Goal: Task Accomplishment & Management: Complete application form

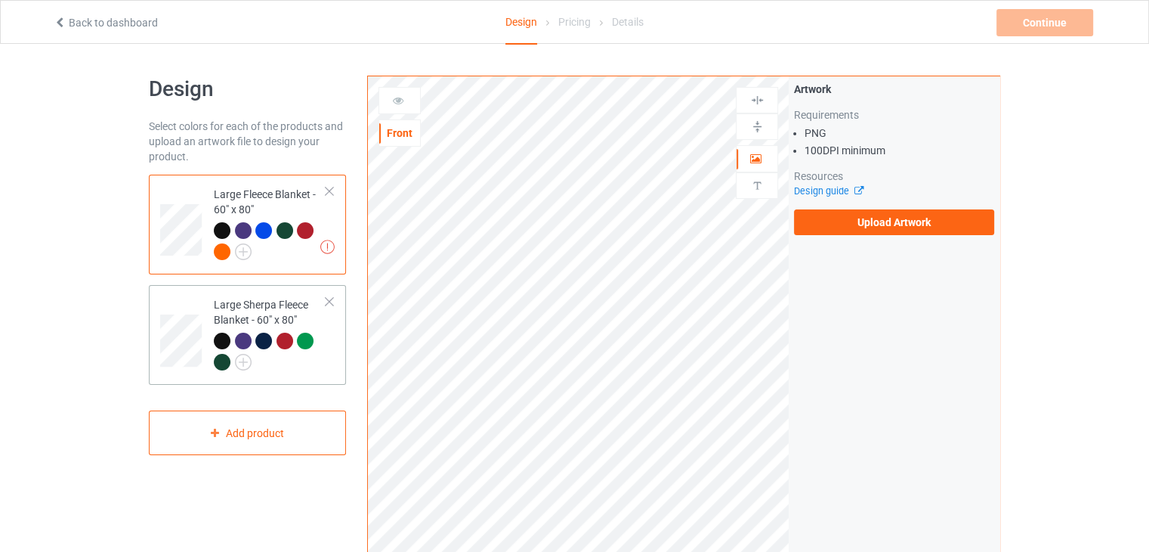
click at [264, 301] on div "Large Sherpa Fleece Blanket - 60" x 80"" at bounding box center [270, 333] width 113 height 72
click at [249, 212] on div "Large Fleece Blanket - 60" x 80"" at bounding box center [270, 223] width 113 height 72
click at [894, 220] on label "Upload Artwork" at bounding box center [894, 222] width 200 height 26
click at [0, 0] on input "Upload Artwork" at bounding box center [0, 0] width 0 height 0
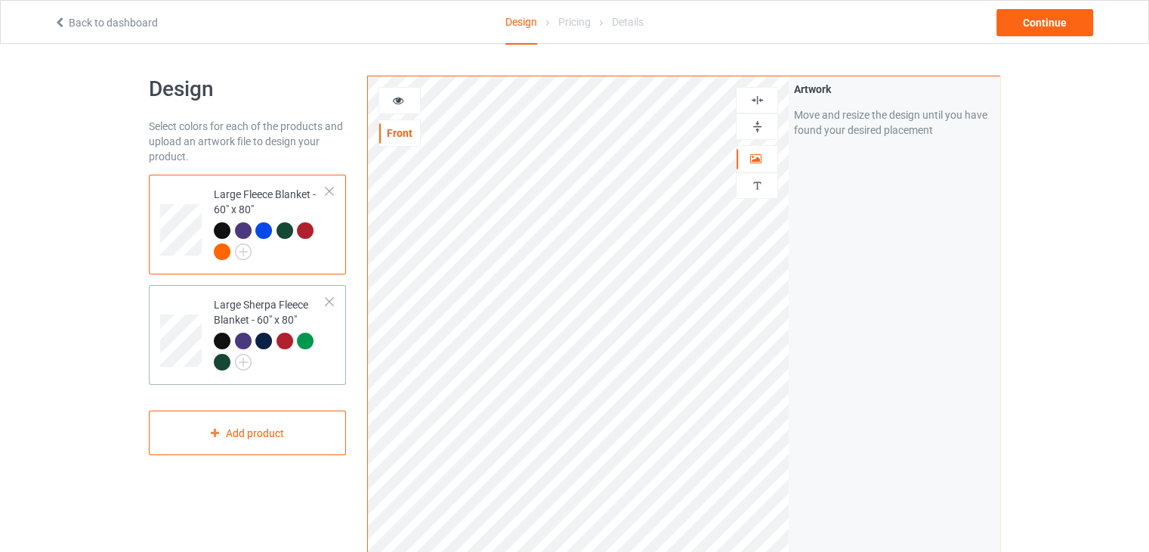
click at [308, 310] on div "Large Sherpa Fleece Blanket - 60" x 80"" at bounding box center [270, 333] width 113 height 72
click at [760, 122] on img at bounding box center [757, 126] width 14 height 14
click at [753, 101] on img at bounding box center [757, 100] width 14 height 14
click at [242, 197] on div "Large Fleece Blanket - 60" x 80"" at bounding box center [270, 223] width 113 height 72
click at [762, 123] on img at bounding box center [757, 126] width 14 height 14
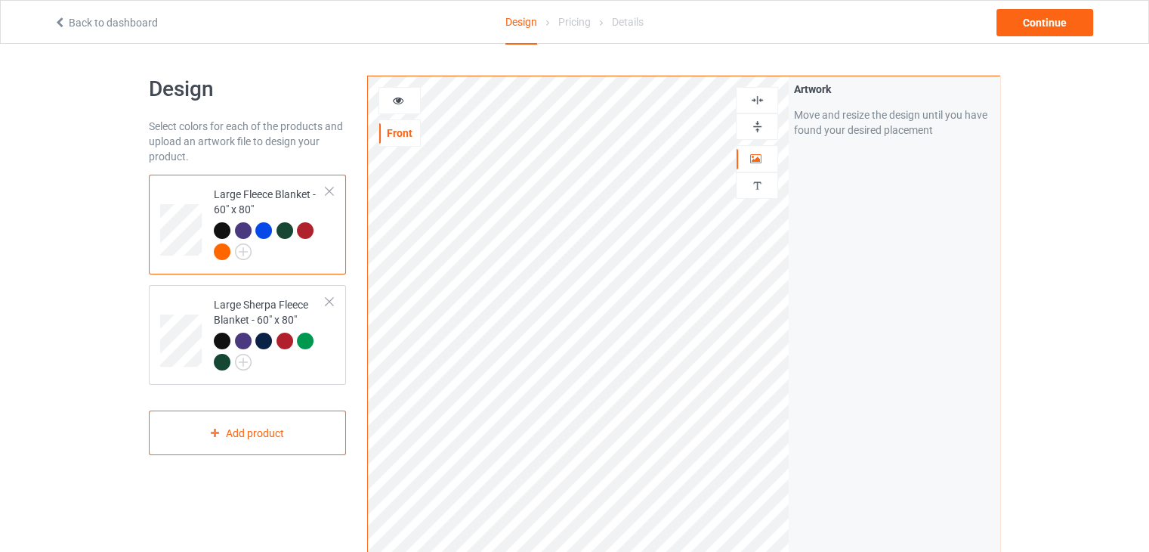
click at [760, 101] on img at bounding box center [757, 100] width 14 height 14
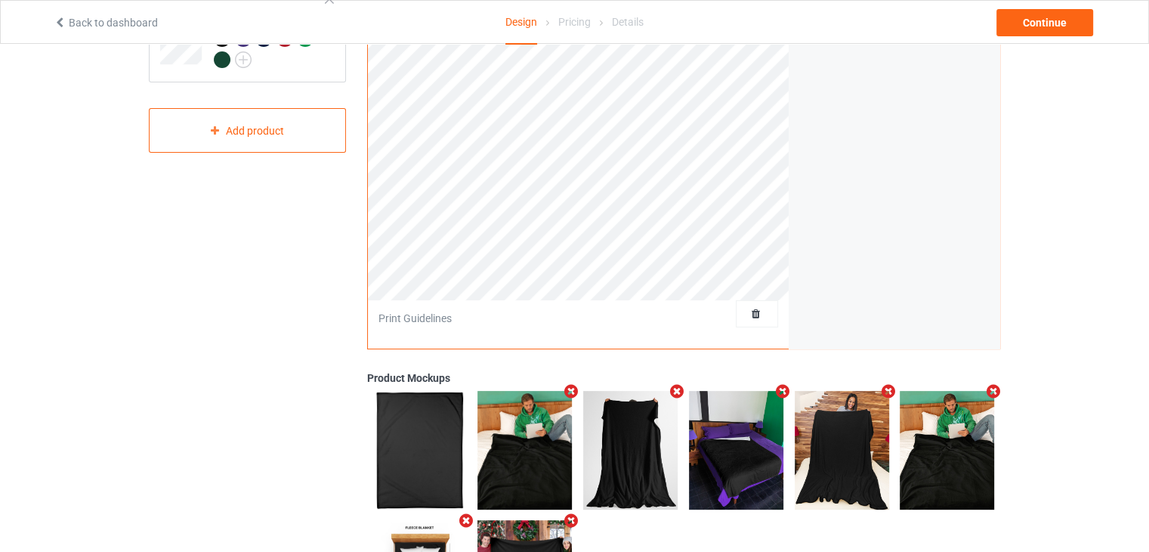
scroll to position [151, 0]
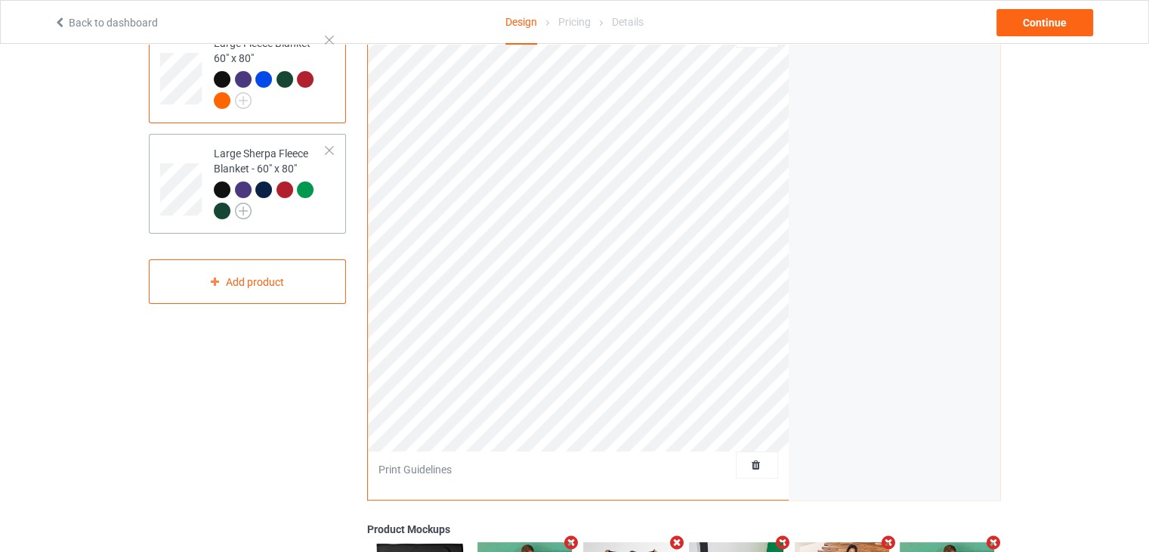
click at [247, 211] on img at bounding box center [243, 211] width 17 height 17
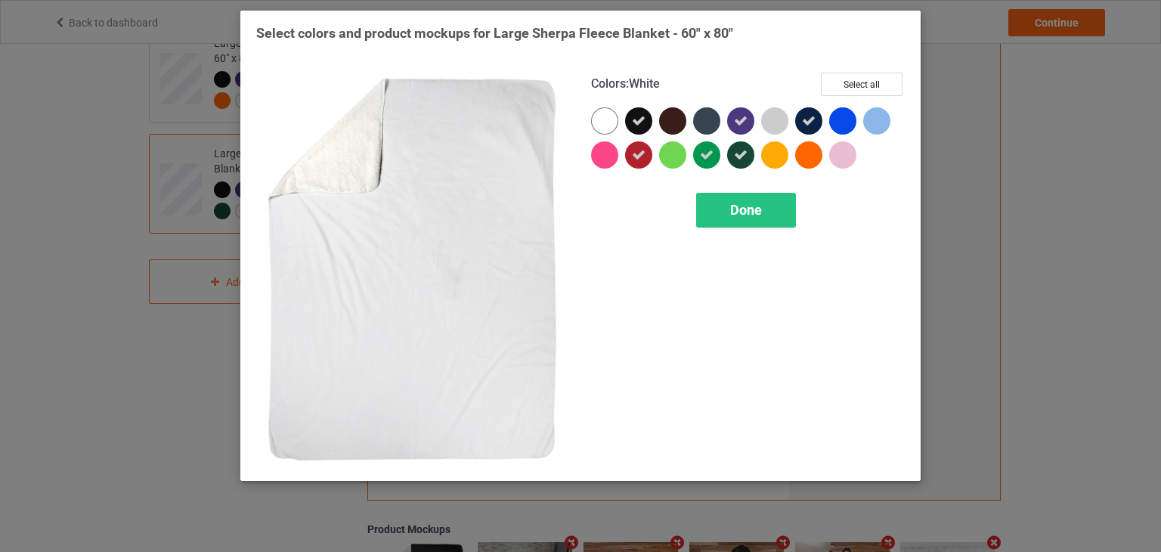
click at [597, 119] on div at bounding box center [604, 120] width 27 height 27
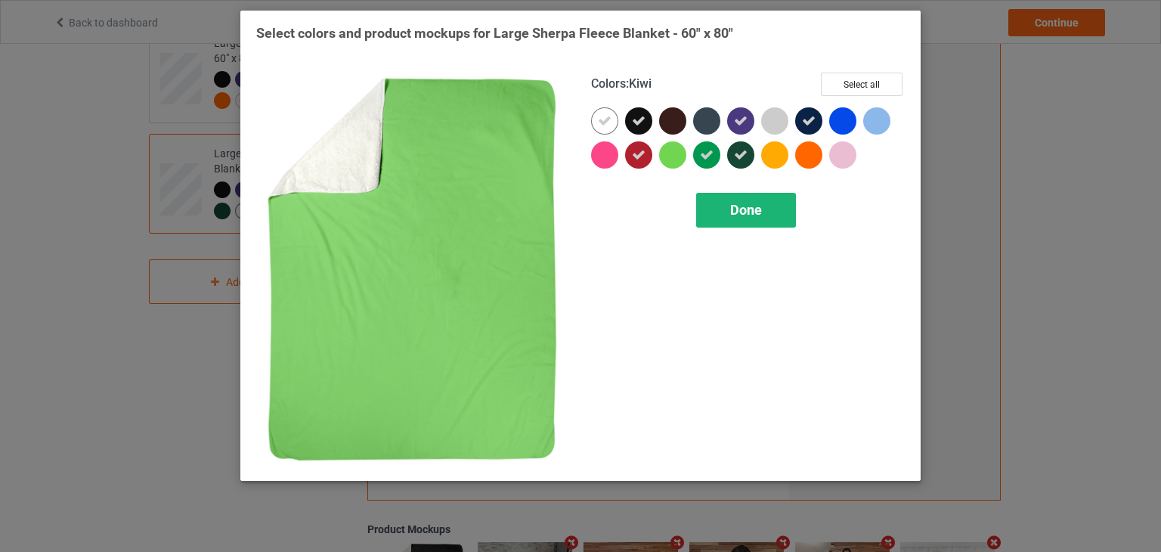
click at [713, 209] on div "Done" at bounding box center [746, 210] width 100 height 35
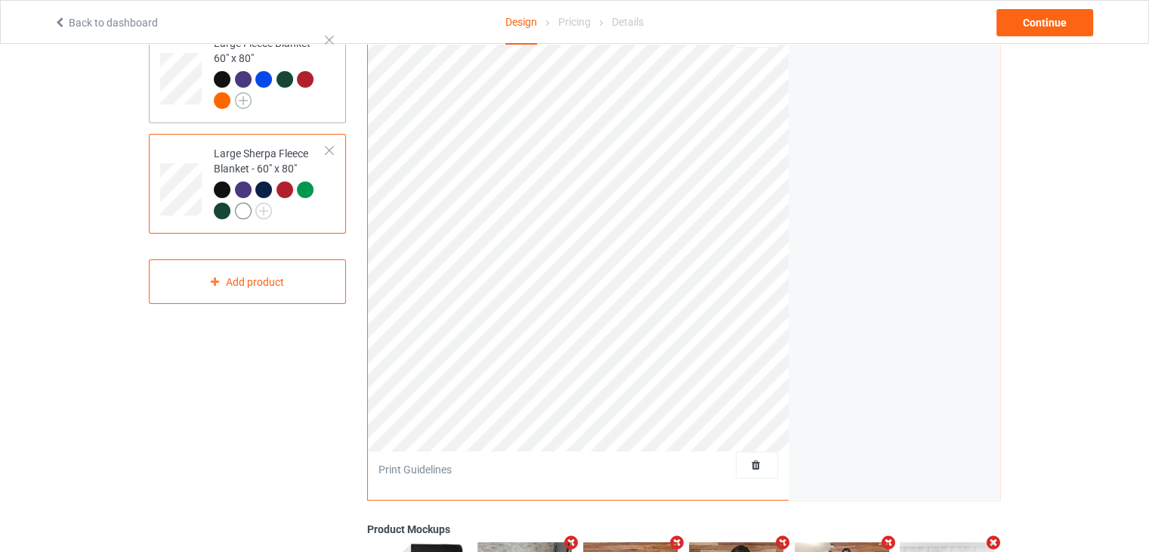
click at [243, 100] on img at bounding box center [243, 100] width 17 height 17
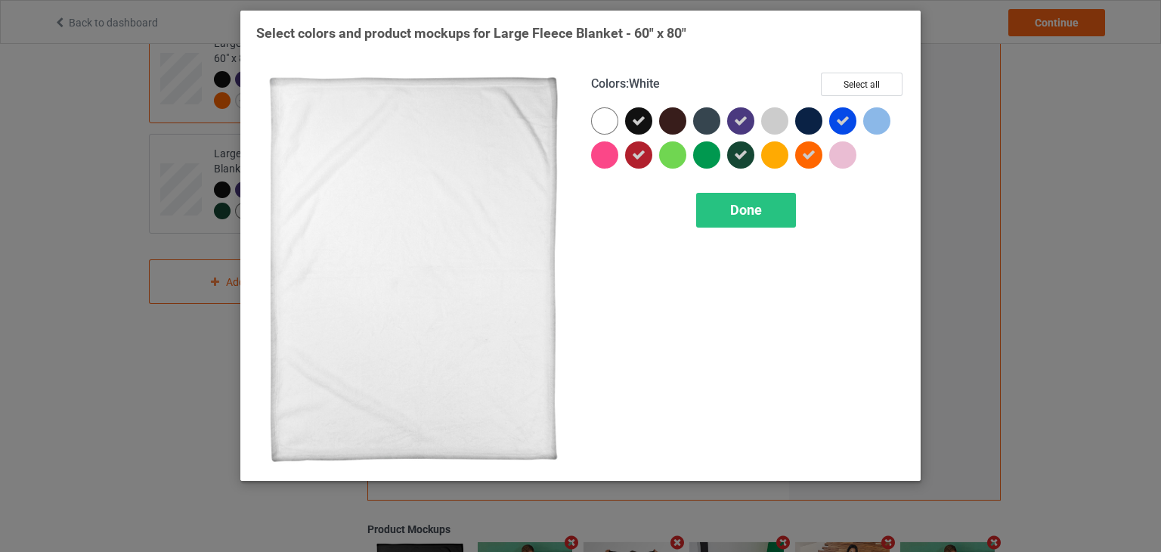
click at [607, 121] on div at bounding box center [604, 120] width 27 height 27
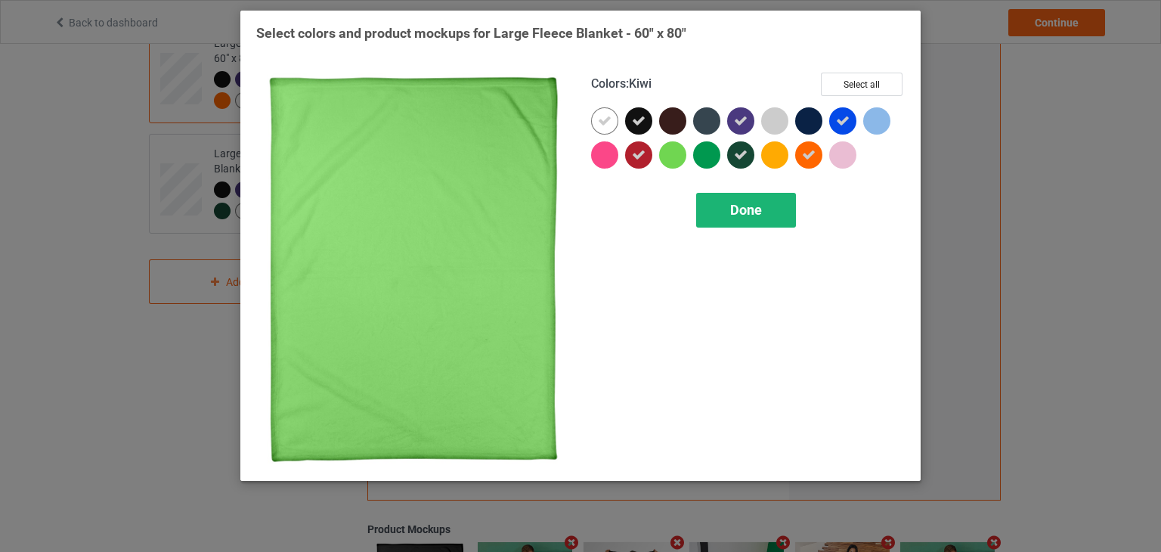
click at [730, 216] on span "Done" at bounding box center [746, 210] width 32 height 16
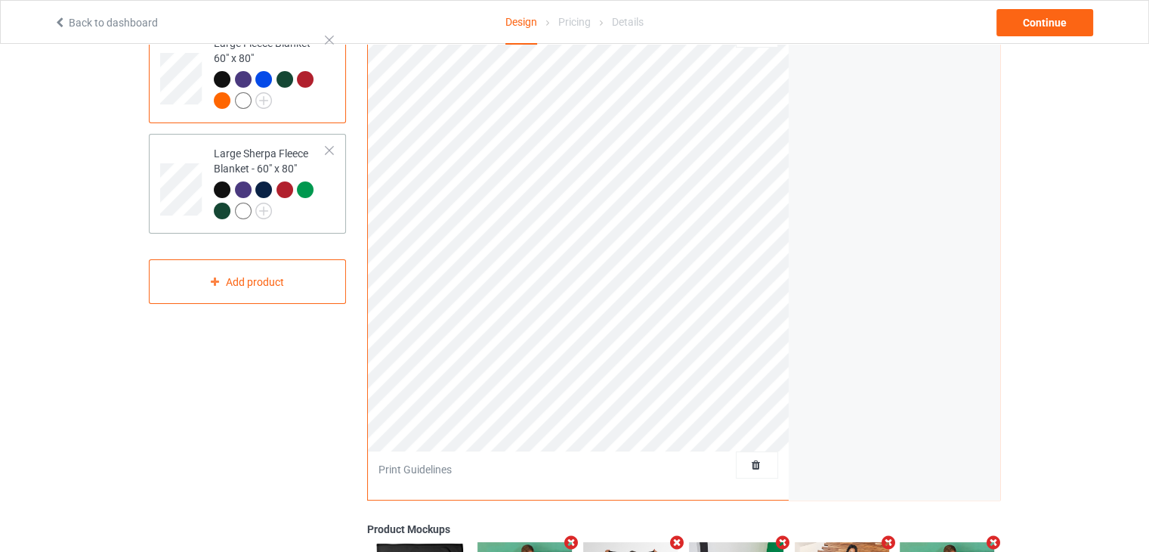
click at [240, 212] on div at bounding box center [243, 211] width 17 height 17
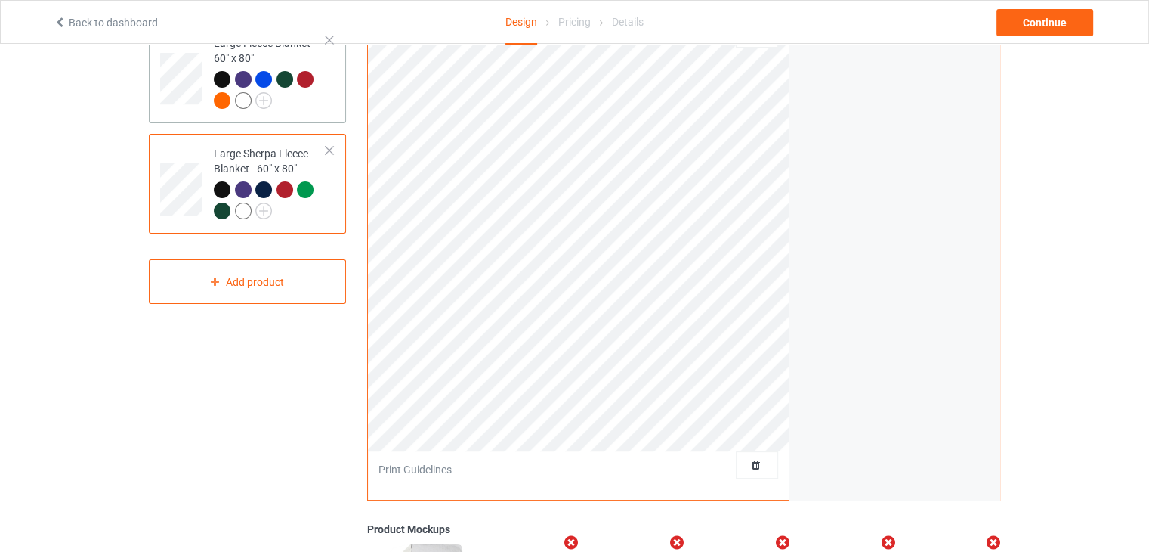
click at [243, 101] on div at bounding box center [243, 100] width 17 height 17
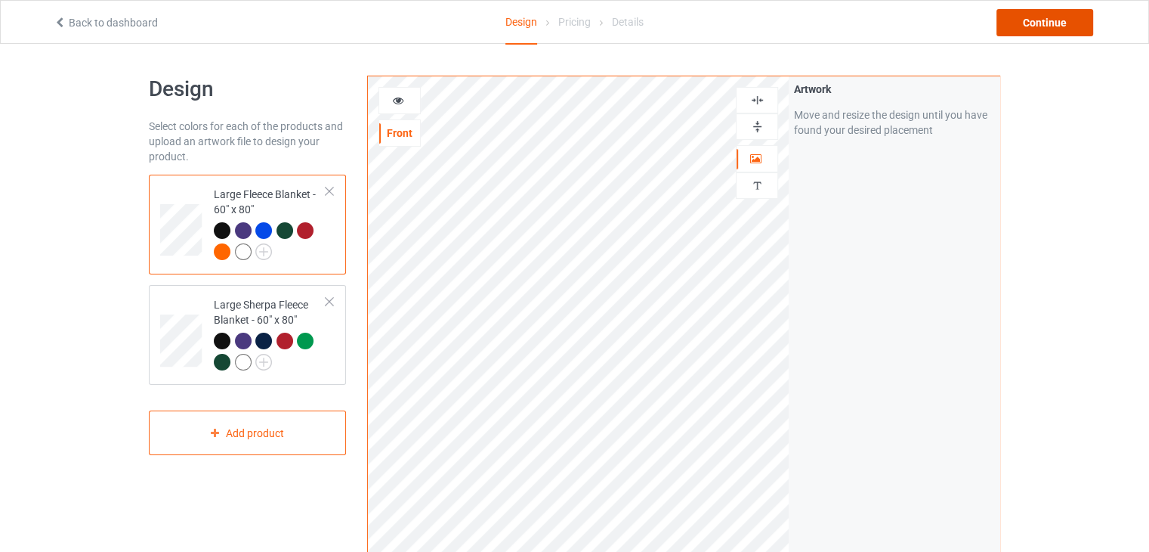
click at [1041, 20] on div "Continue" at bounding box center [1045, 22] width 97 height 27
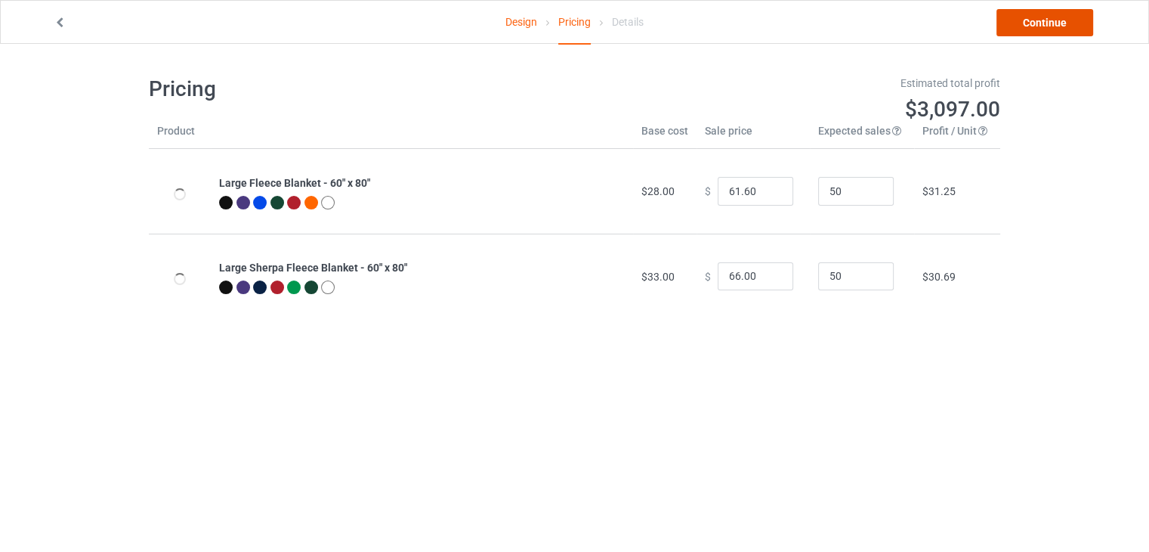
click at [1041, 21] on link "Continue" at bounding box center [1045, 22] width 97 height 27
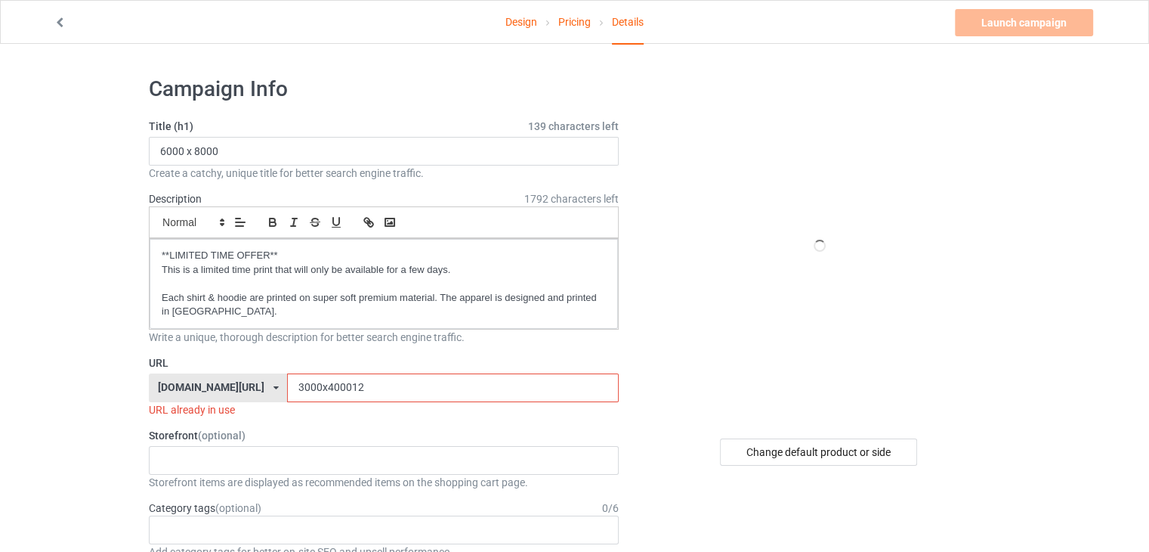
scroll to position [151, 0]
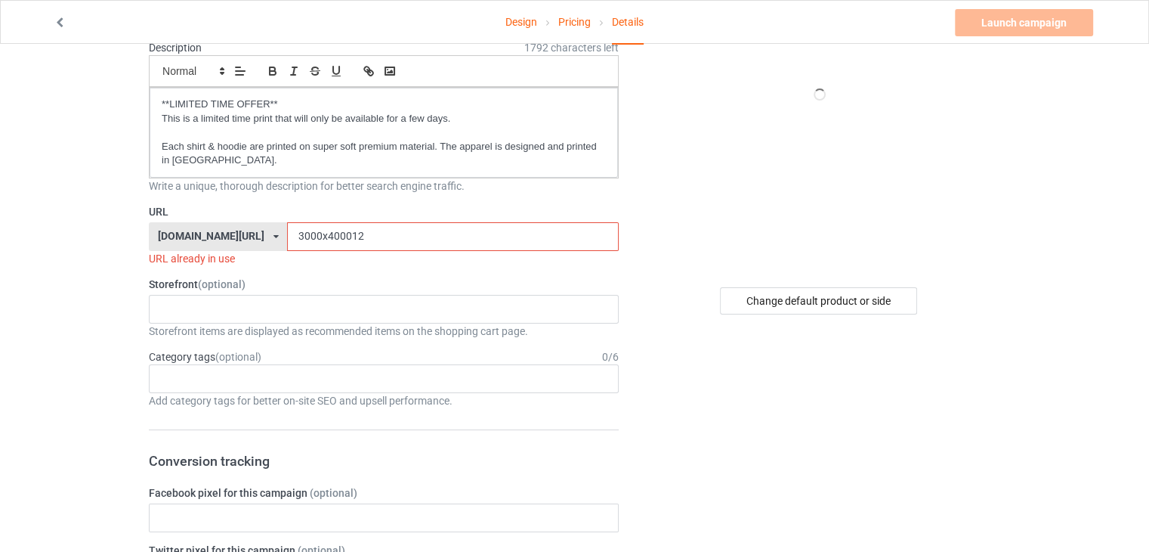
click at [384, 231] on input "3000x400012" at bounding box center [452, 236] width 331 height 29
type input "3000x4000123"
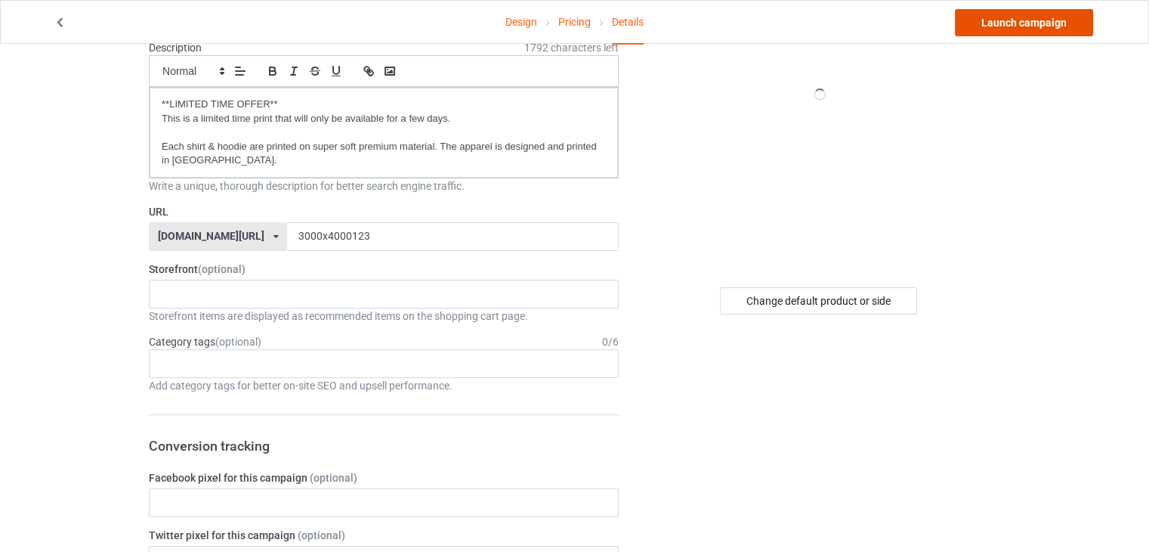
click at [1001, 20] on link "Launch campaign" at bounding box center [1024, 22] width 138 height 27
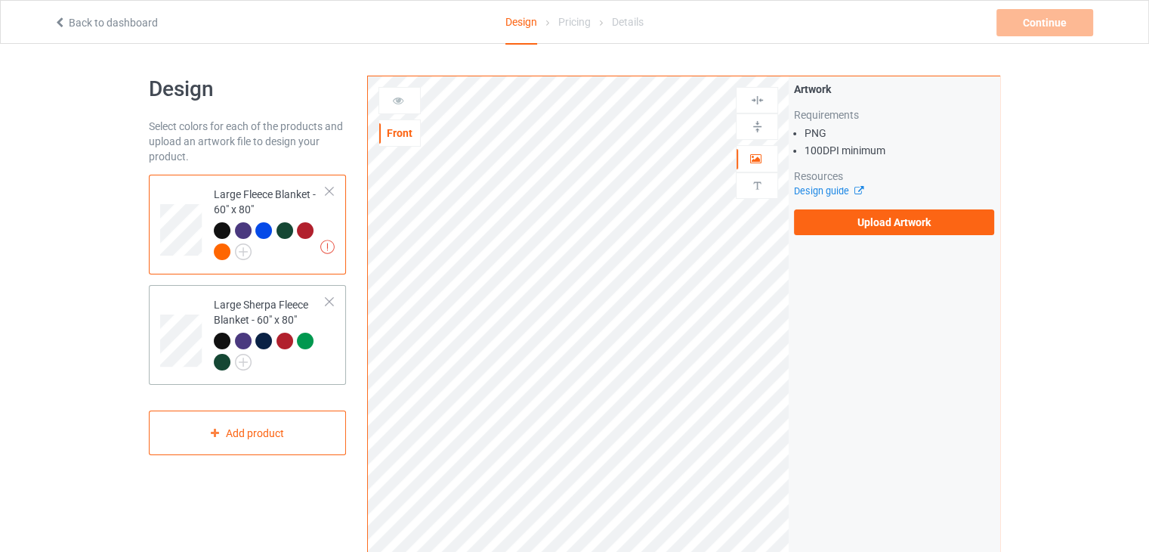
click at [302, 370] on div at bounding box center [270, 354] width 113 height 42
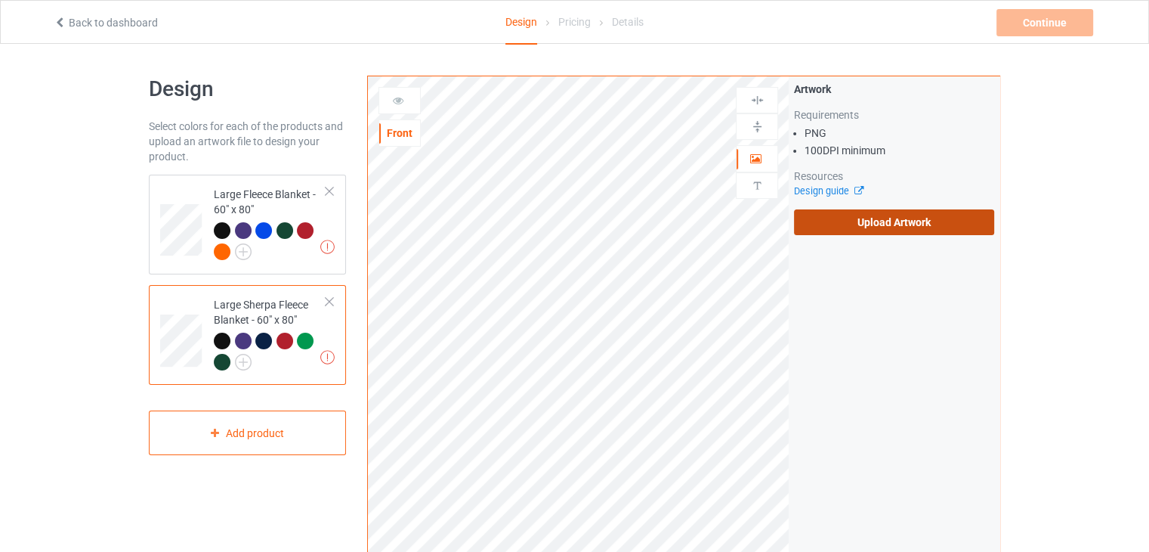
click at [840, 219] on label "Upload Artwork" at bounding box center [894, 222] width 200 height 26
click at [0, 0] on input "Upload Artwork" at bounding box center [0, 0] width 0 height 0
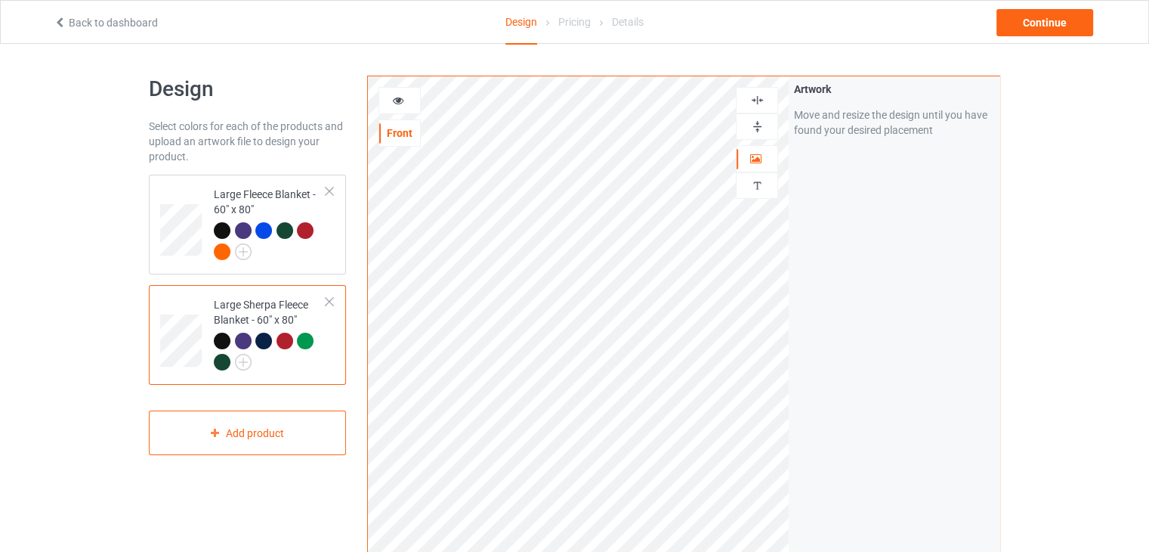
click at [750, 130] on img at bounding box center [757, 126] width 14 height 14
click at [750, 114] on div at bounding box center [757, 126] width 42 height 26
drag, startPoint x: 266, startPoint y: 197, endPoint x: 283, endPoint y: 205, distance: 18.3
click at [266, 198] on div "Large Fleece Blanket - 60" x 80"" at bounding box center [270, 223] width 113 height 72
click at [747, 134] on div at bounding box center [757, 126] width 42 height 26
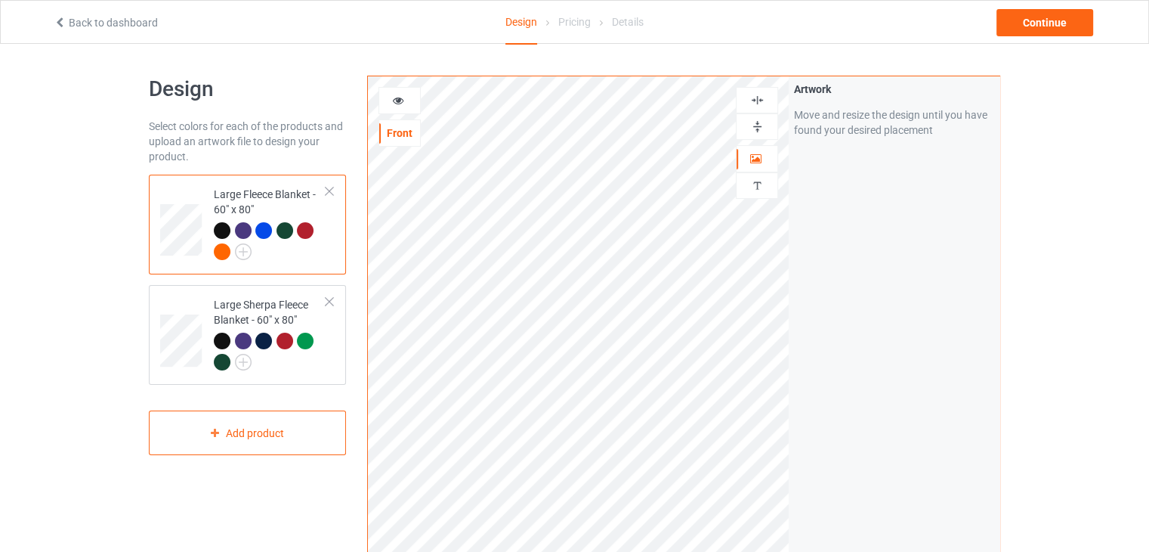
click at [753, 102] on img at bounding box center [757, 100] width 14 height 14
click at [753, 131] on img at bounding box center [757, 126] width 14 height 14
click at [1031, 30] on div "Continue" at bounding box center [1045, 22] width 97 height 27
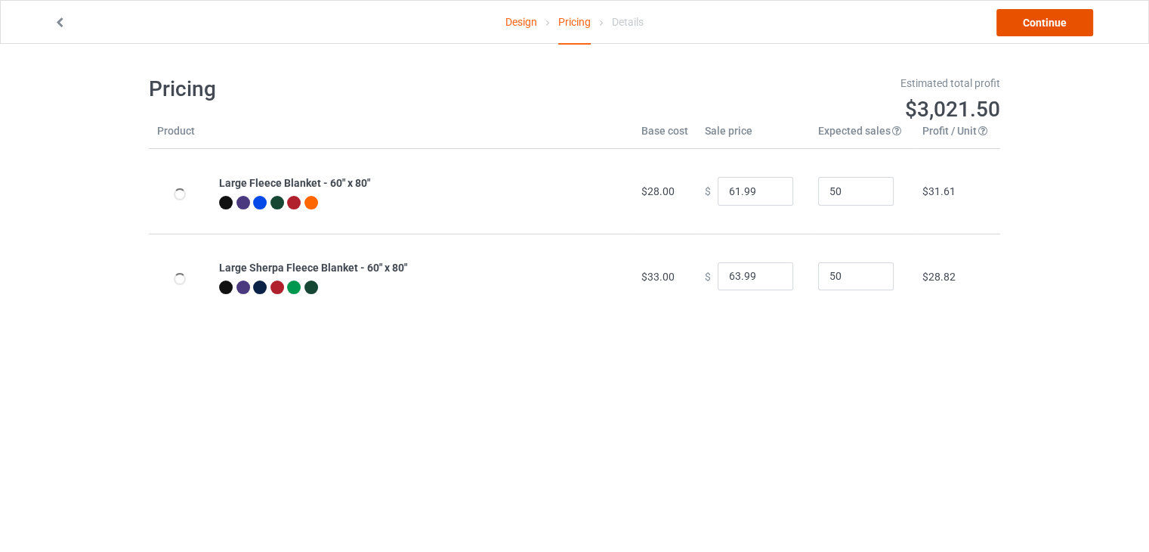
click at [1031, 30] on link "Continue" at bounding box center [1045, 22] width 97 height 27
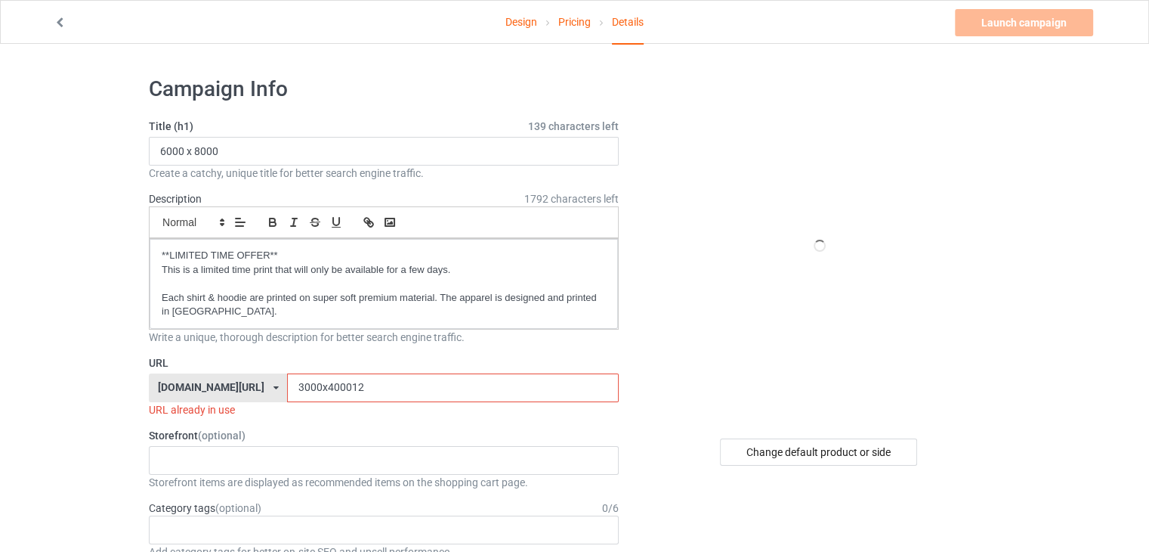
scroll to position [76, 0]
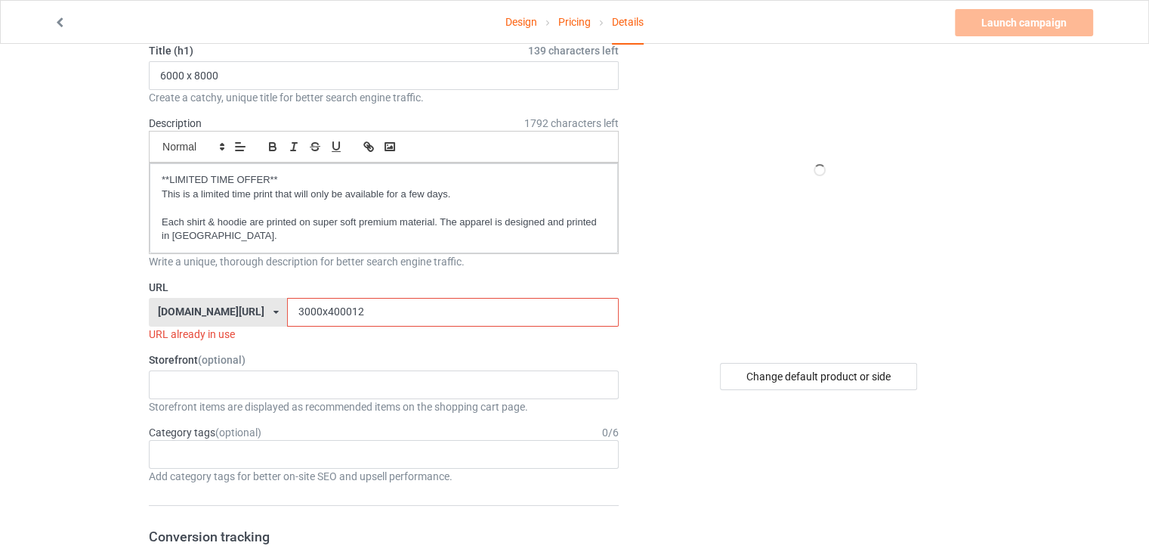
click at [478, 299] on input "3000x400012" at bounding box center [452, 312] width 331 height 29
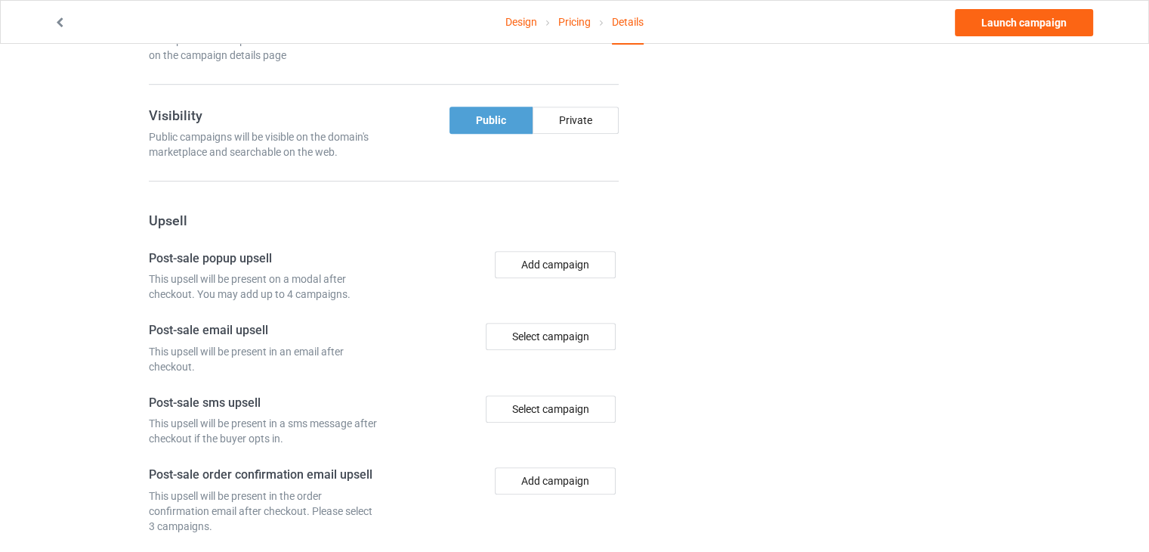
scroll to position [1081, 0]
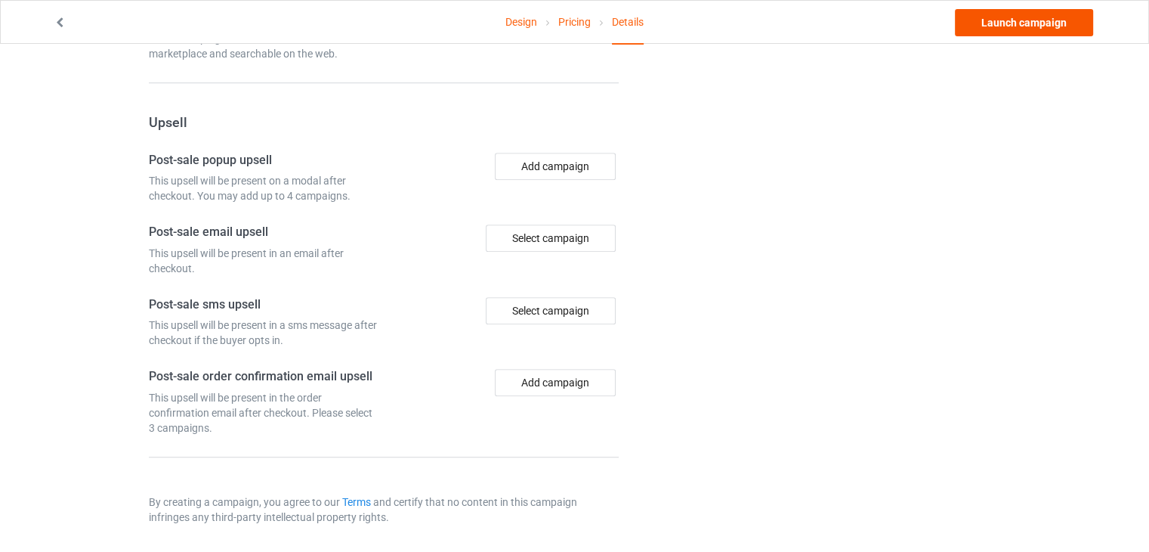
type input "3000x4000122"
click at [1010, 20] on link "Launch campaign" at bounding box center [1024, 22] width 138 height 27
